Goal: Navigation & Orientation: Find specific page/section

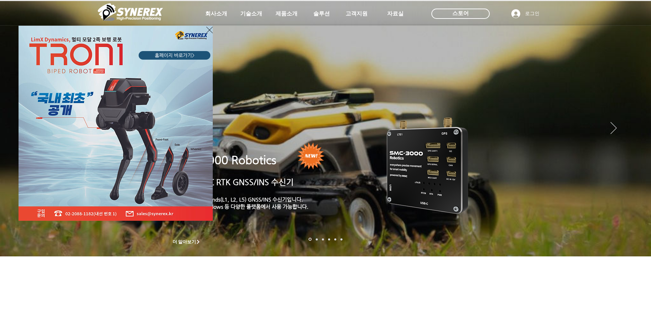
click at [290, 12] on div "LimX Dinamics" at bounding box center [325, 163] width 651 height 327
click at [210, 31] on icon "사이트로 돌아가기" at bounding box center [209, 30] width 7 height 9
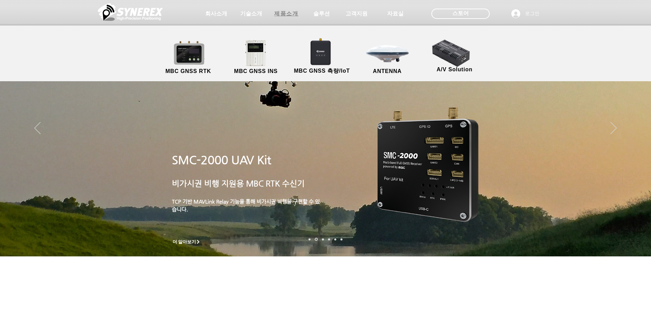
click at [285, 14] on span "제품소개" at bounding box center [286, 13] width 24 height 7
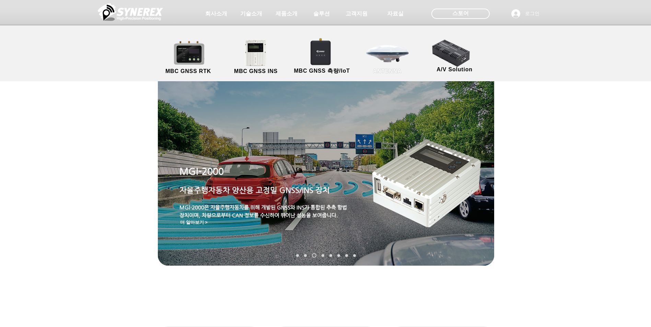
click at [390, 55] on link "ANTENNA" at bounding box center [388, 57] width 62 height 36
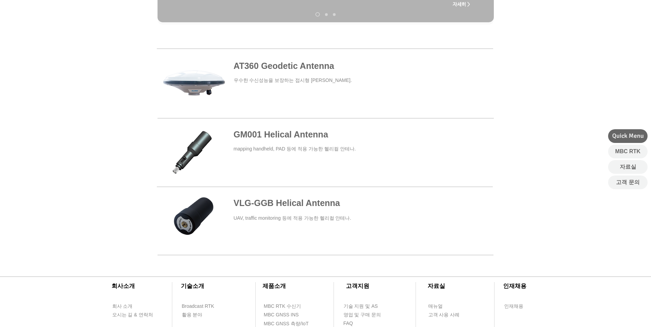
scroll to position [240, 0]
